Goal: Information Seeking & Learning: Learn about a topic

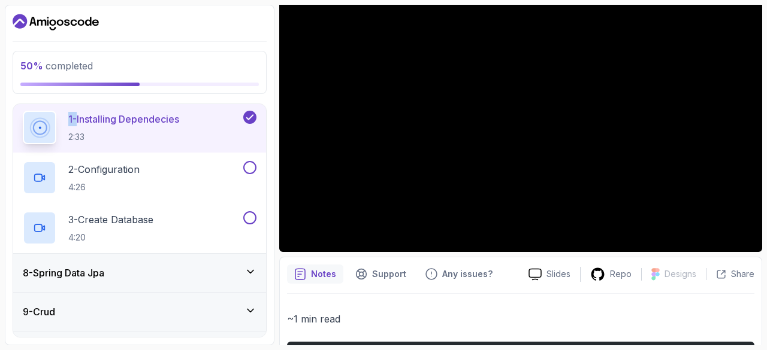
click at [182, 167] on div "2 - Configuration 4:26" at bounding box center [132, 178] width 218 height 34
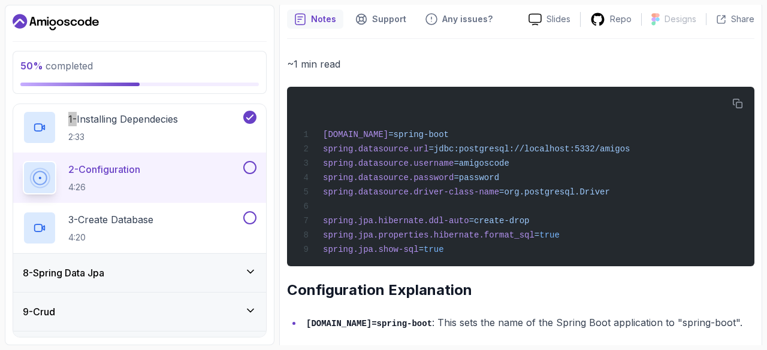
scroll to position [381, 0]
click at [738, 106] on icon "button" at bounding box center [737, 104] width 11 height 11
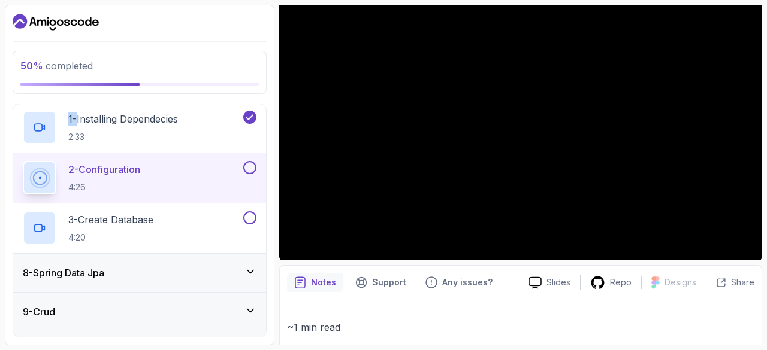
scroll to position [109, 0]
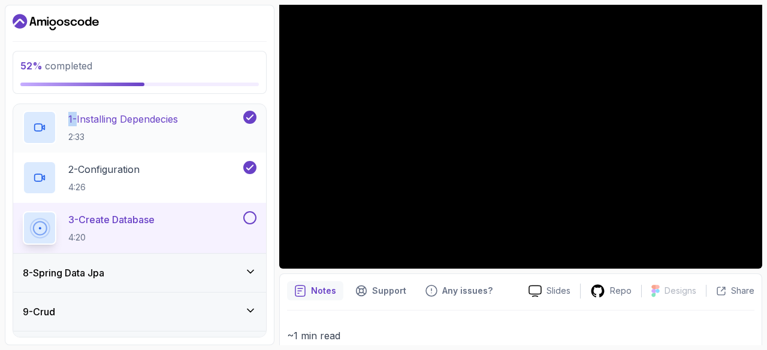
click at [178, 123] on p "1 - Installing Dependecies" at bounding box center [123, 119] width 110 height 14
click at [206, 117] on div "1 - Installing Dependecies 2:33" at bounding box center [132, 128] width 218 height 34
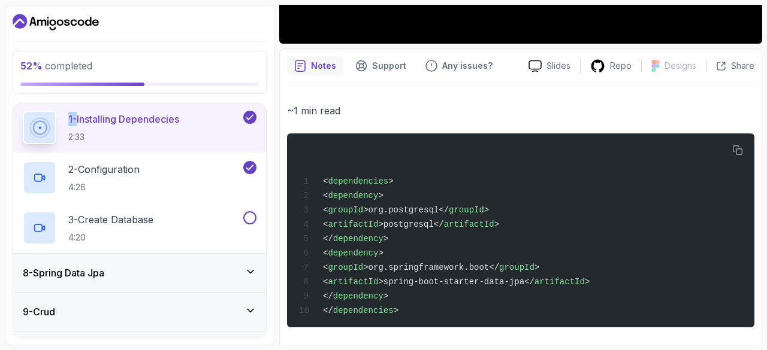
scroll to position [344, 0]
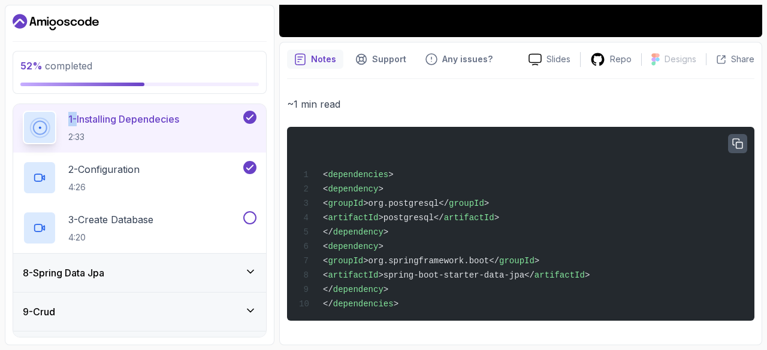
click at [740, 139] on icon "button" at bounding box center [737, 144] width 11 height 11
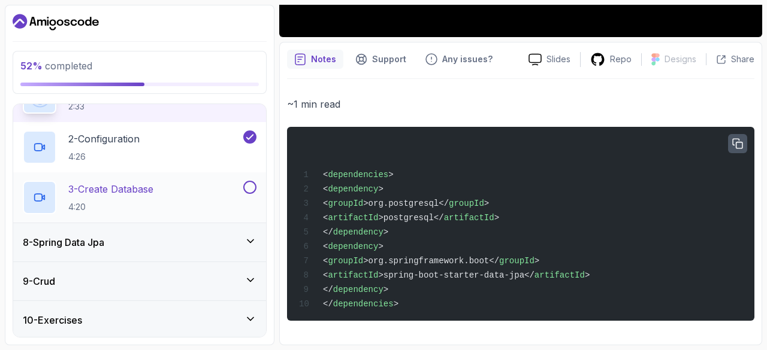
scroll to position [305, 0]
click at [92, 139] on p "2 - Configuration" at bounding box center [103, 138] width 71 height 14
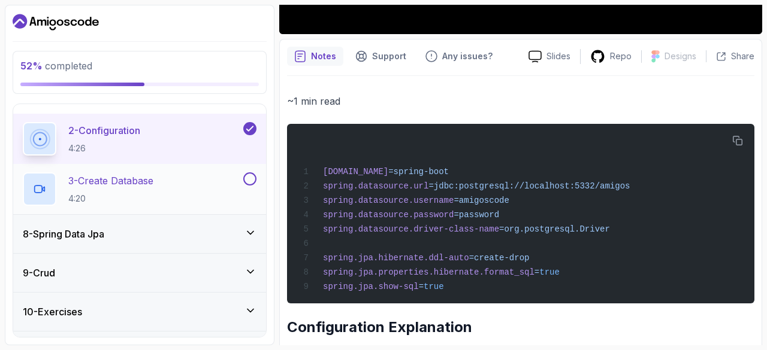
click at [134, 178] on p "3 - Create Database" at bounding box center [110, 181] width 85 height 14
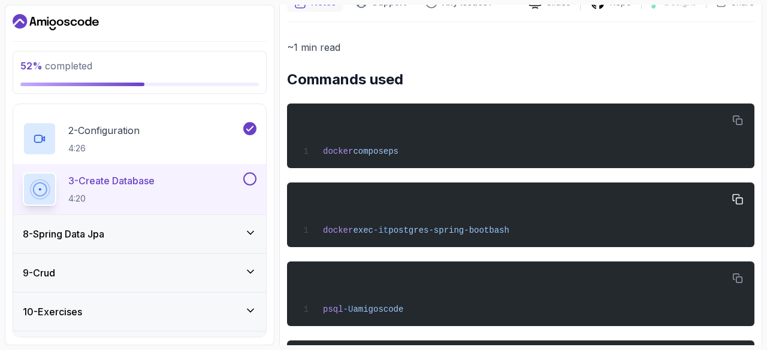
scroll to position [398, 0]
click at [716, 204] on div "docker exec -it postgres-spring-boot bash" at bounding box center [520, 215] width 448 height 50
click at [746, 200] on button "button" at bounding box center [737, 199] width 19 height 19
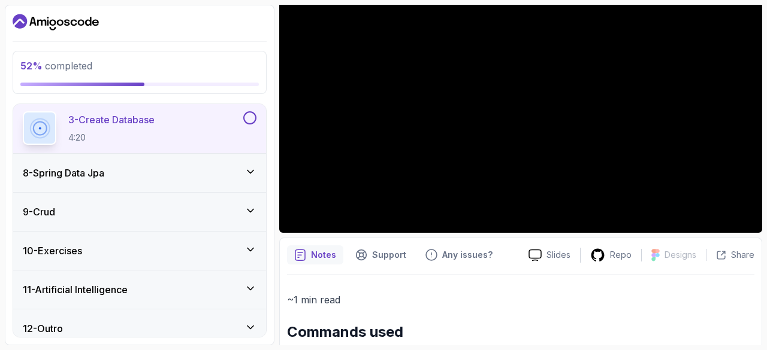
scroll to position [381, 0]
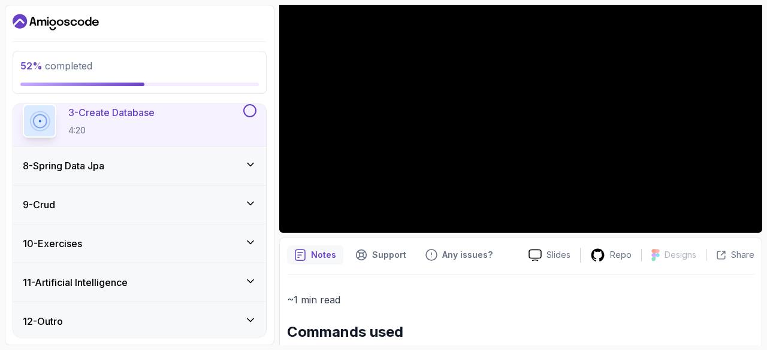
click at [197, 323] on div "12 - Outro" at bounding box center [140, 321] width 234 height 14
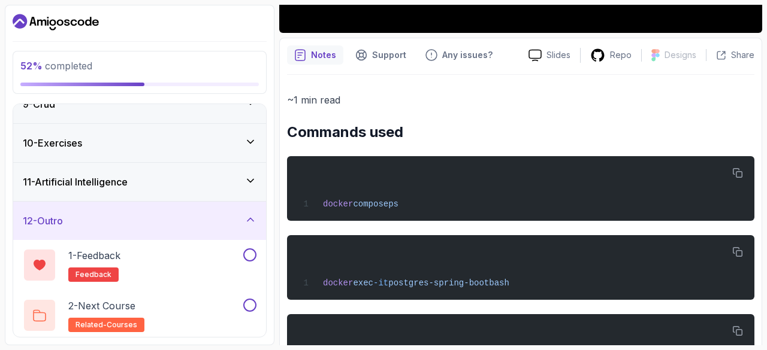
scroll to position [346, 0]
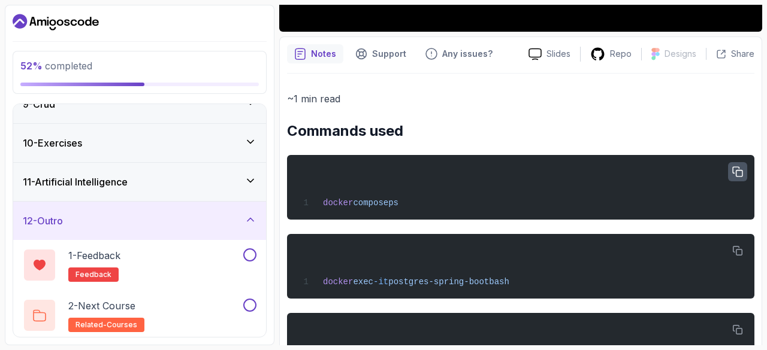
click at [729, 172] on button "button" at bounding box center [737, 171] width 19 height 19
click at [737, 255] on icon "button" at bounding box center [737, 251] width 10 height 10
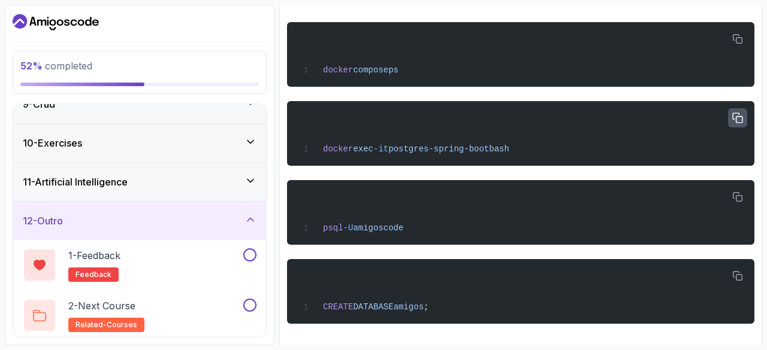
scroll to position [483, 0]
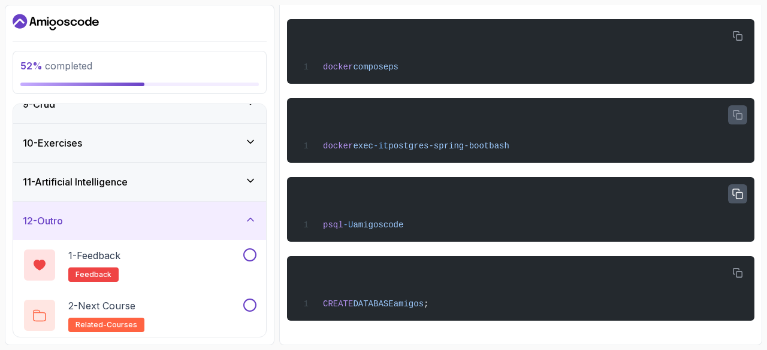
click at [738, 189] on icon "button" at bounding box center [737, 194] width 10 height 10
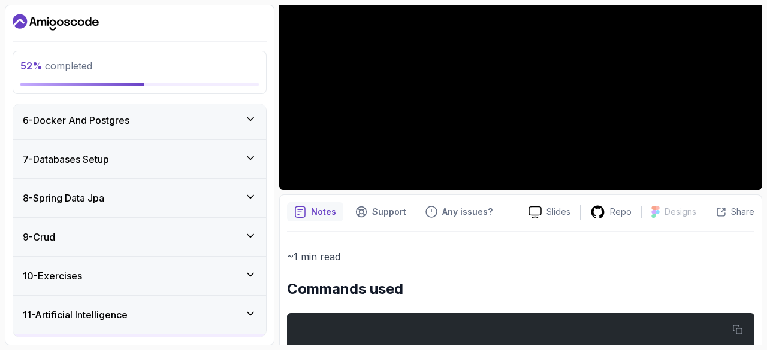
scroll to position [200, 0]
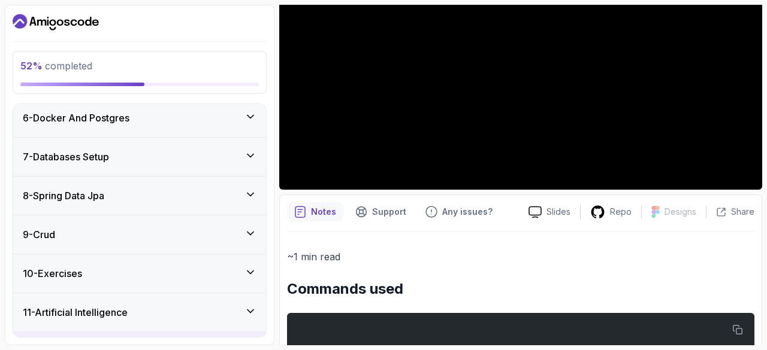
click at [116, 155] on div "7 - Databases Setup" at bounding box center [140, 157] width 234 height 14
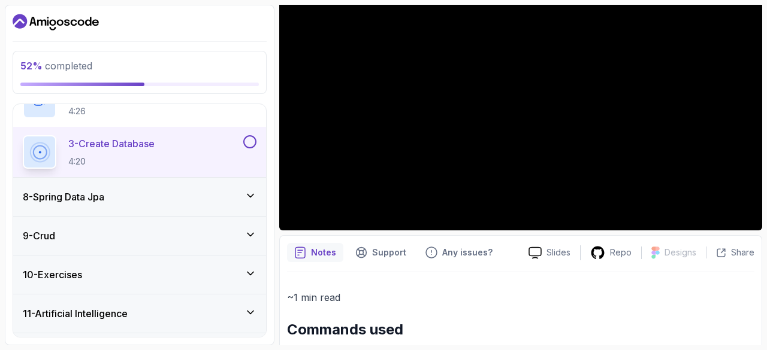
scroll to position [351, 0]
